Goal: Information Seeking & Learning: Learn about a topic

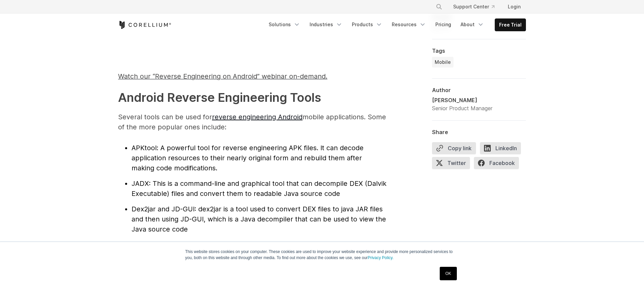
scroll to position [688, 0]
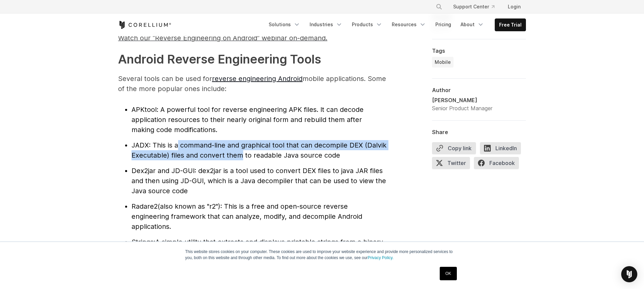
drag, startPoint x: 177, startPoint y: 141, endPoint x: 240, endPoint y: 154, distance: 64.5
click at [240, 154] on span ": This is a command-line and graphical tool that can decompile DEX (Dalvik Exec…" at bounding box center [259, 150] width 255 height 18
drag, startPoint x: 240, startPoint y: 154, endPoint x: 210, endPoint y: 146, distance: 30.9
click at [210, 146] on span ": This is a command-line and graphical tool that can decompile DEX (Dalvik Exec…" at bounding box center [259, 150] width 255 height 18
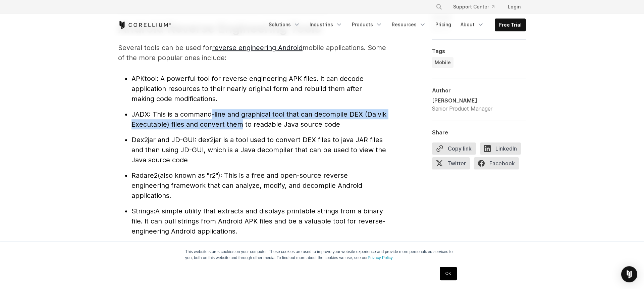
scroll to position [727, 0]
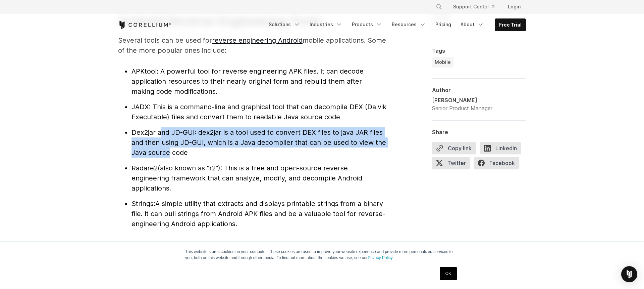
drag, startPoint x: 160, startPoint y: 132, endPoint x: 169, endPoint y: 151, distance: 21.6
click at [169, 151] on li "Dex2jar and JD-GUI : dex2jar is a tool used to convert DEX files to java JAR fi…" at bounding box center [259, 142] width 255 height 30
click at [169, 152] on span ": dex2jar is a tool used to convert DEX files to java JAR files and then using …" at bounding box center [259, 142] width 255 height 28
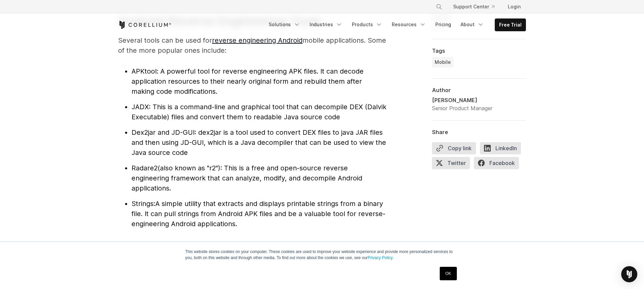
click at [169, 147] on li "Dex2jar and JD-GUI : dex2jar is a tool used to convert DEX files to java JAR fi…" at bounding box center [259, 142] width 255 height 30
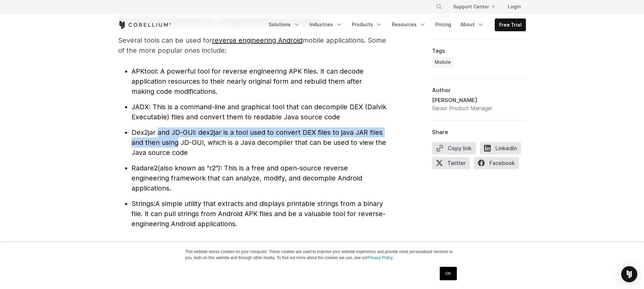
drag, startPoint x: 169, startPoint y: 147, endPoint x: 157, endPoint y: 129, distance: 21.5
click at [157, 129] on li "Dex2jar and JD-GUI : dex2jar is a tool used to convert DEX files to java JAR fi…" at bounding box center [259, 142] width 255 height 30
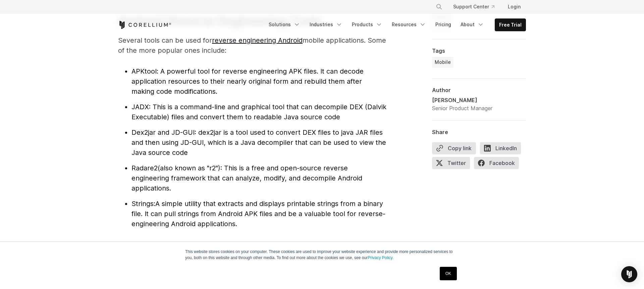
click at [149, 133] on span "Dex2jar and JD-GUI" at bounding box center [163, 132] width 63 height 8
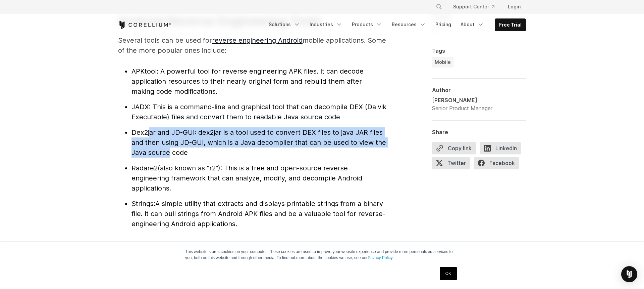
drag, startPoint x: 150, startPoint y: 137, endPoint x: 168, endPoint y: 154, distance: 24.7
click at [168, 154] on li "Dex2jar and JD-GUI : dex2jar is a tool used to convert DEX files to java JAR fi…" at bounding box center [259, 142] width 255 height 30
